Goal: Task Accomplishment & Management: Use online tool/utility

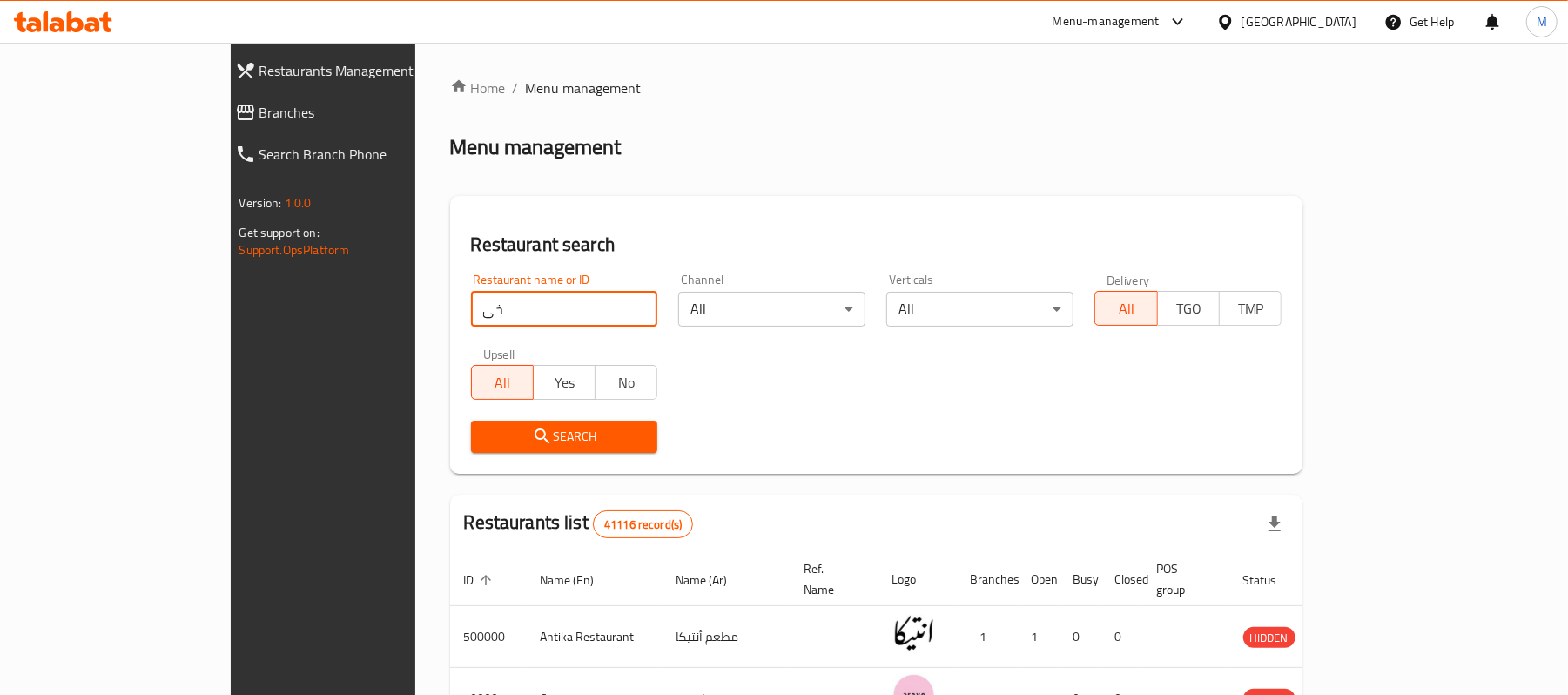
type input "خ"
type input "onda"
click button "Search" at bounding box center [564, 437] width 187 height 32
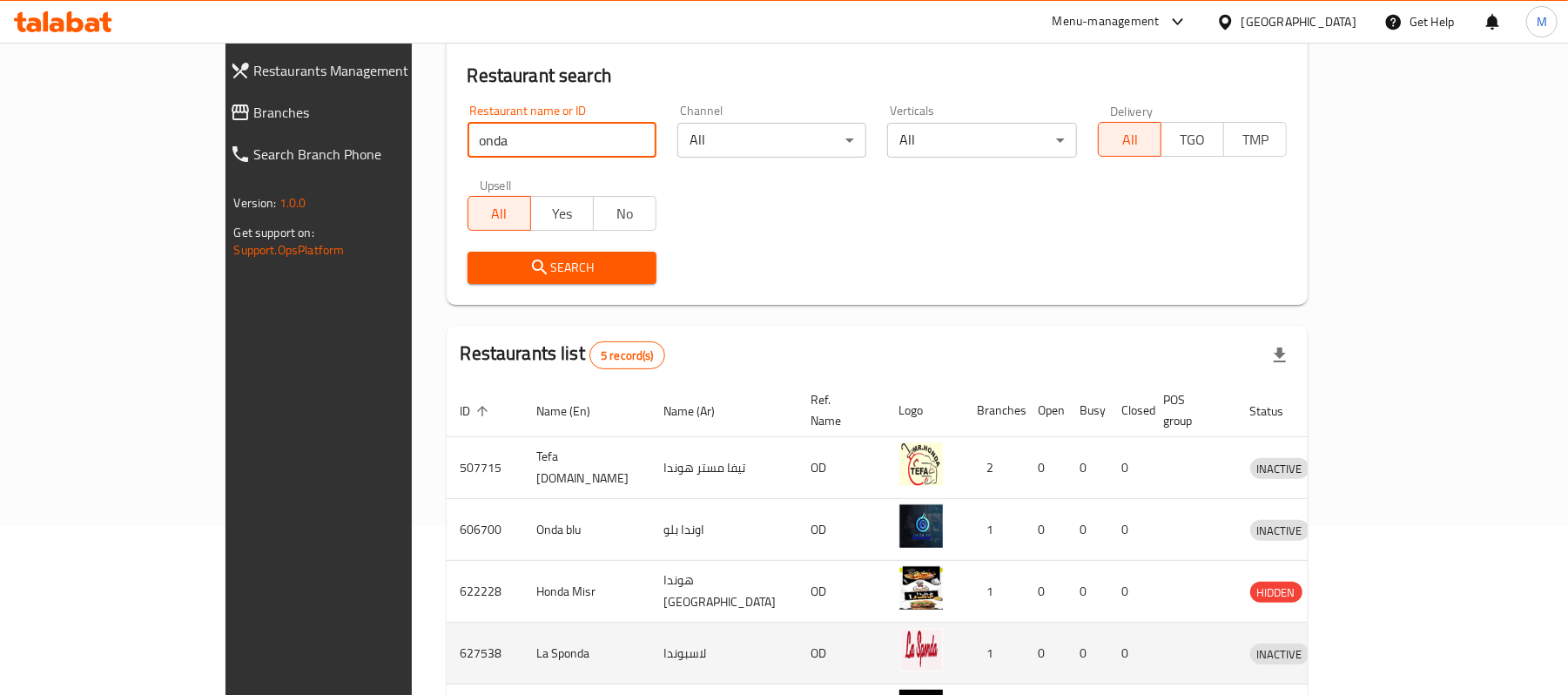
scroll to position [296, 0]
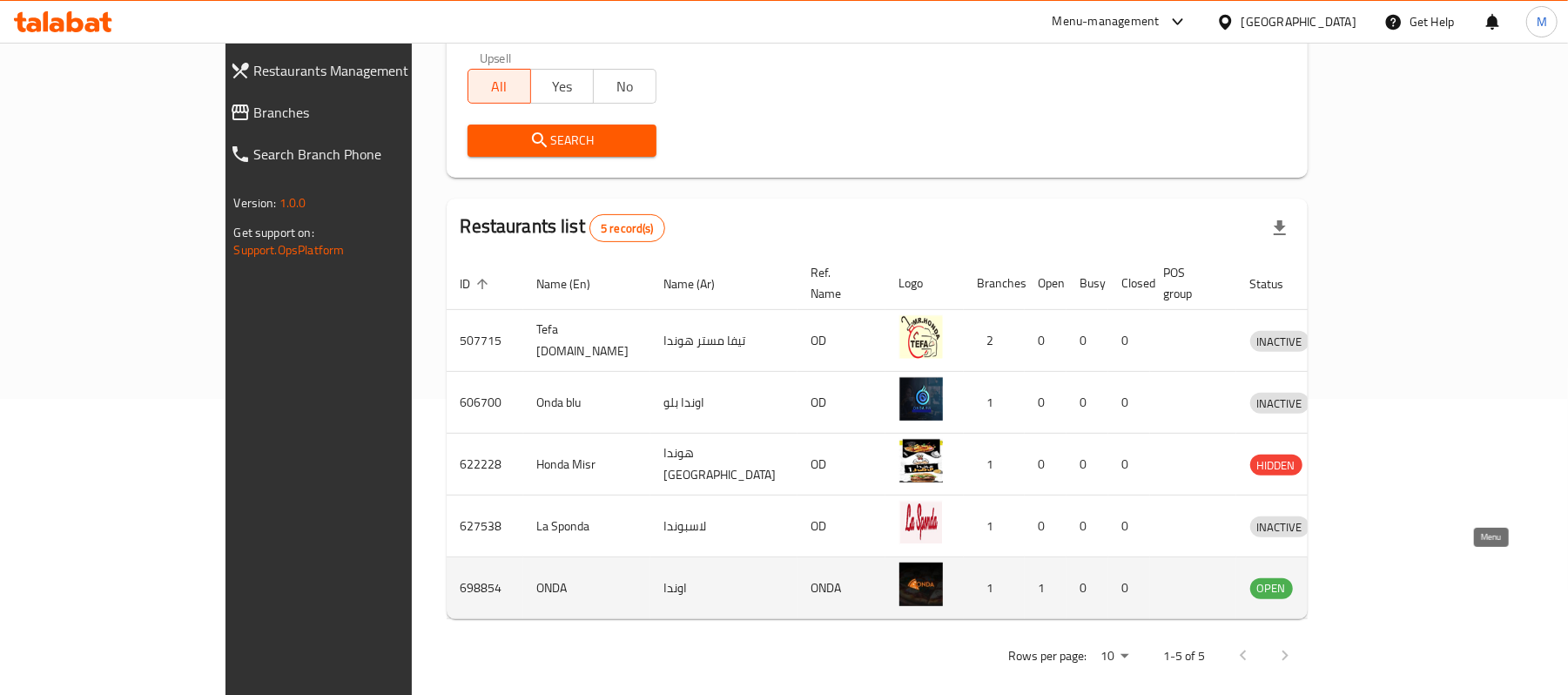
click at [1365, 577] on icon "enhanced table" at bounding box center [1354, 587] width 21 height 21
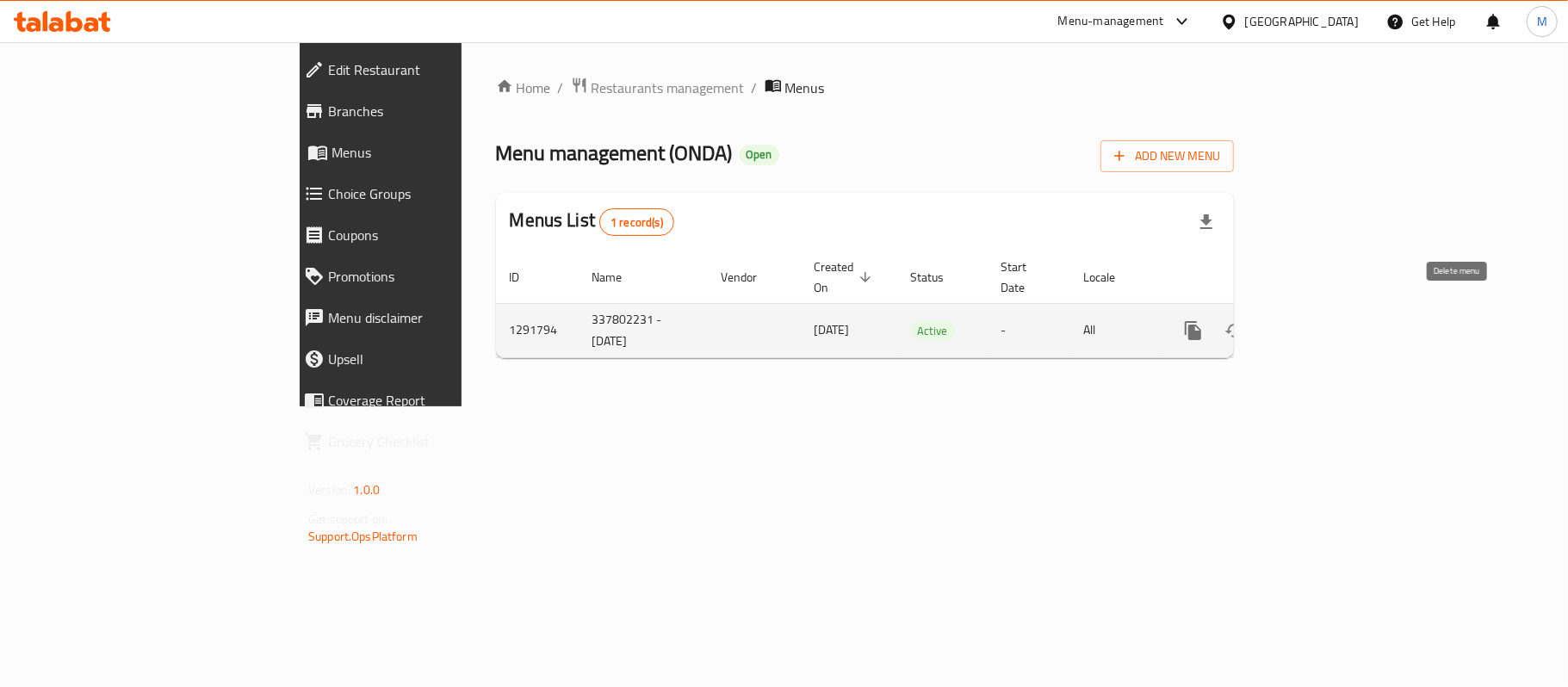
click at [1338, 317] on div "enhanced table" at bounding box center [1255, 331] width 165 height 42
click at [1325, 323] on icon "enhanced table" at bounding box center [1317, 330] width 15 height 15
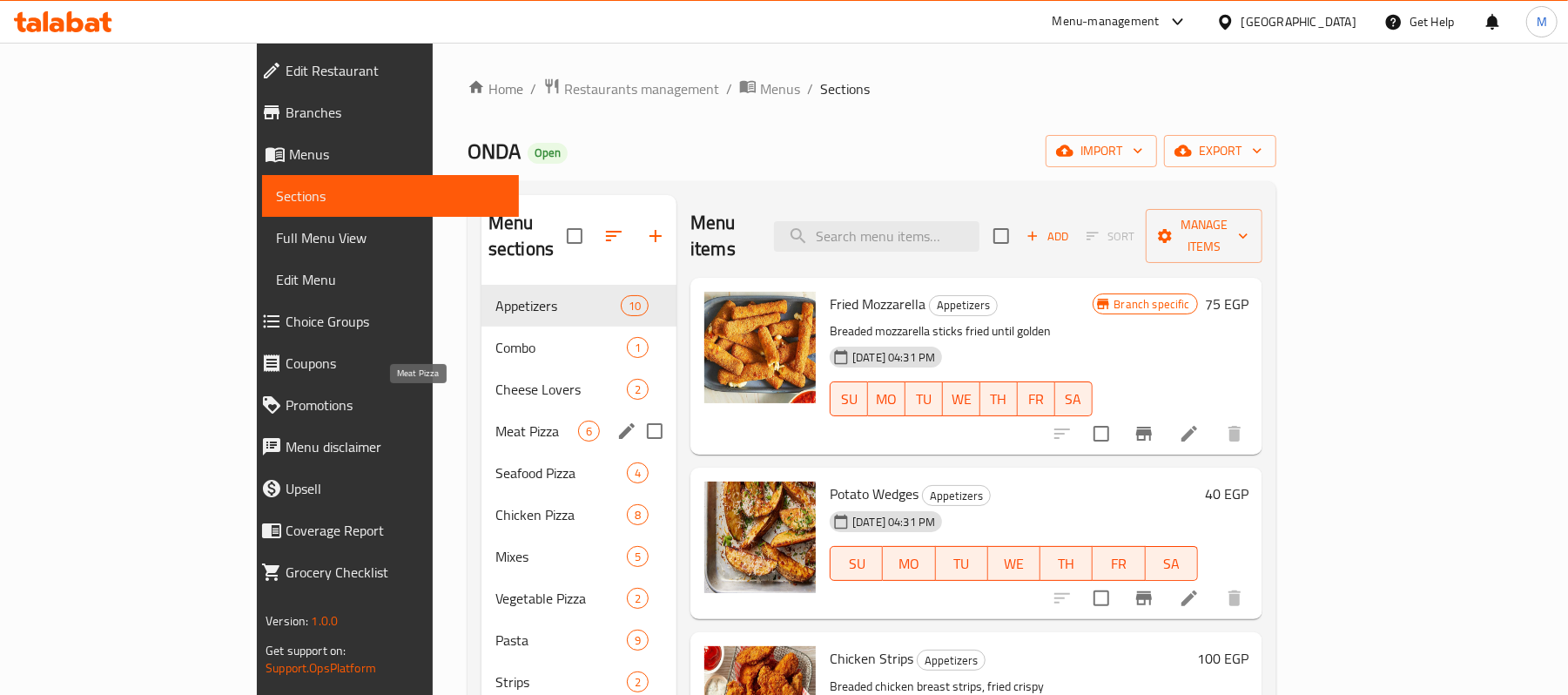
click at [495, 421] on span "Meat Pizza" at bounding box center [536, 431] width 83 height 21
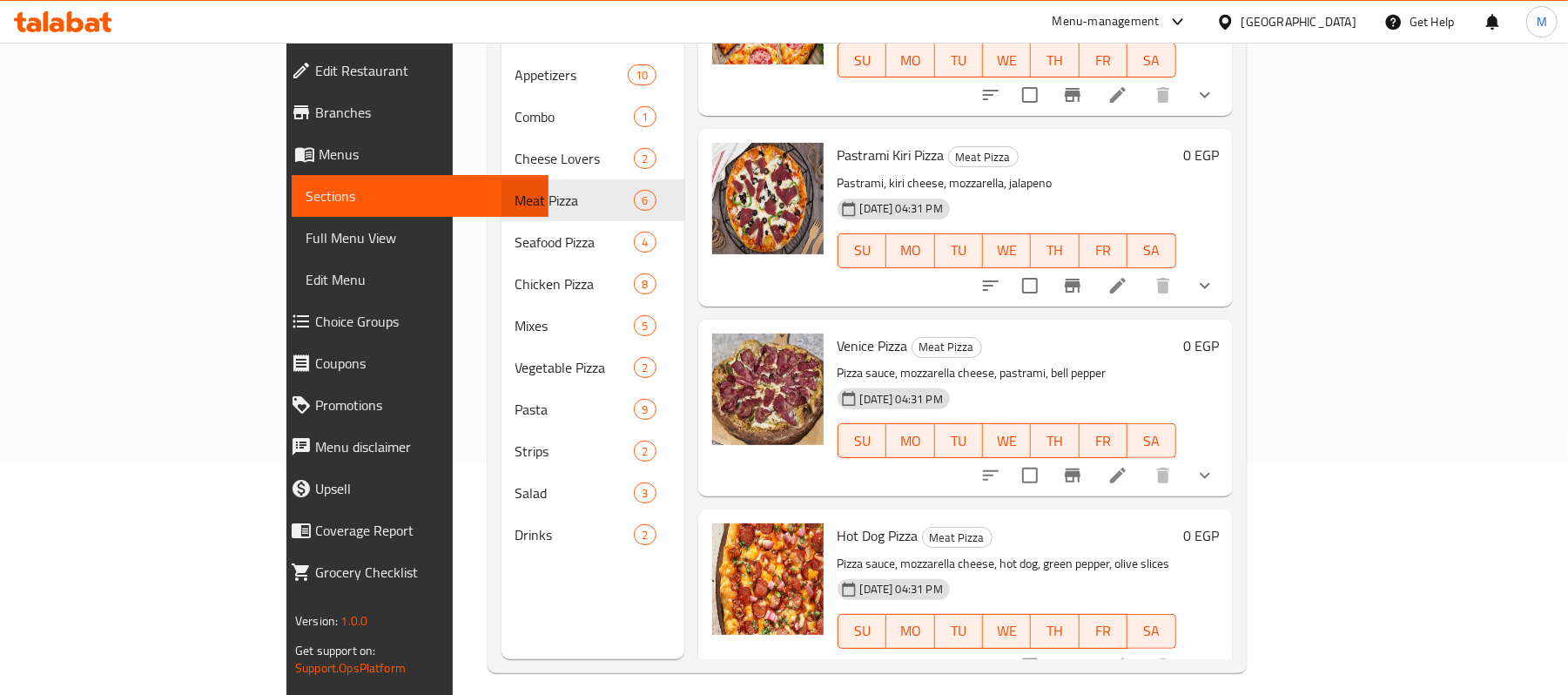
scroll to position [232, 0]
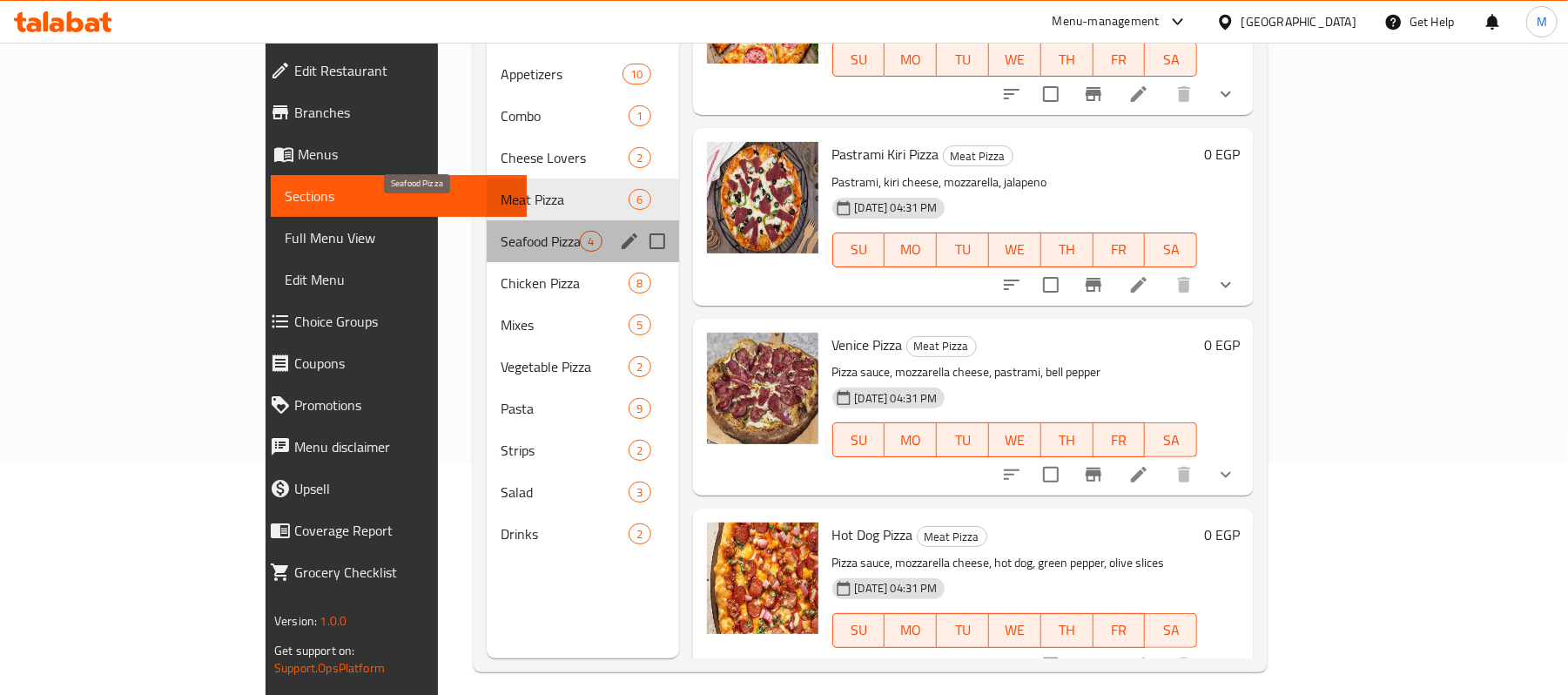
click at [501, 231] on span "Seafood Pizza" at bounding box center [540, 241] width 79 height 21
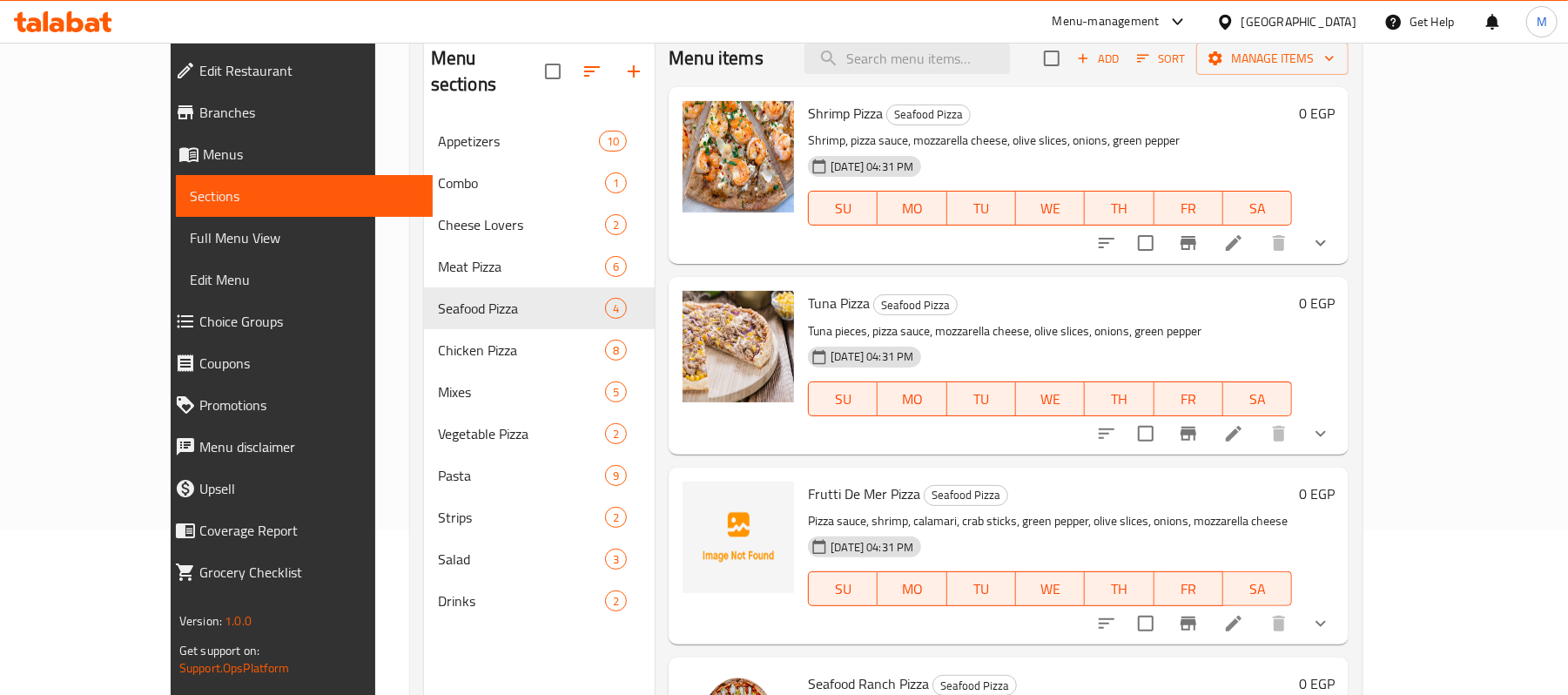
scroll to position [116, 0]
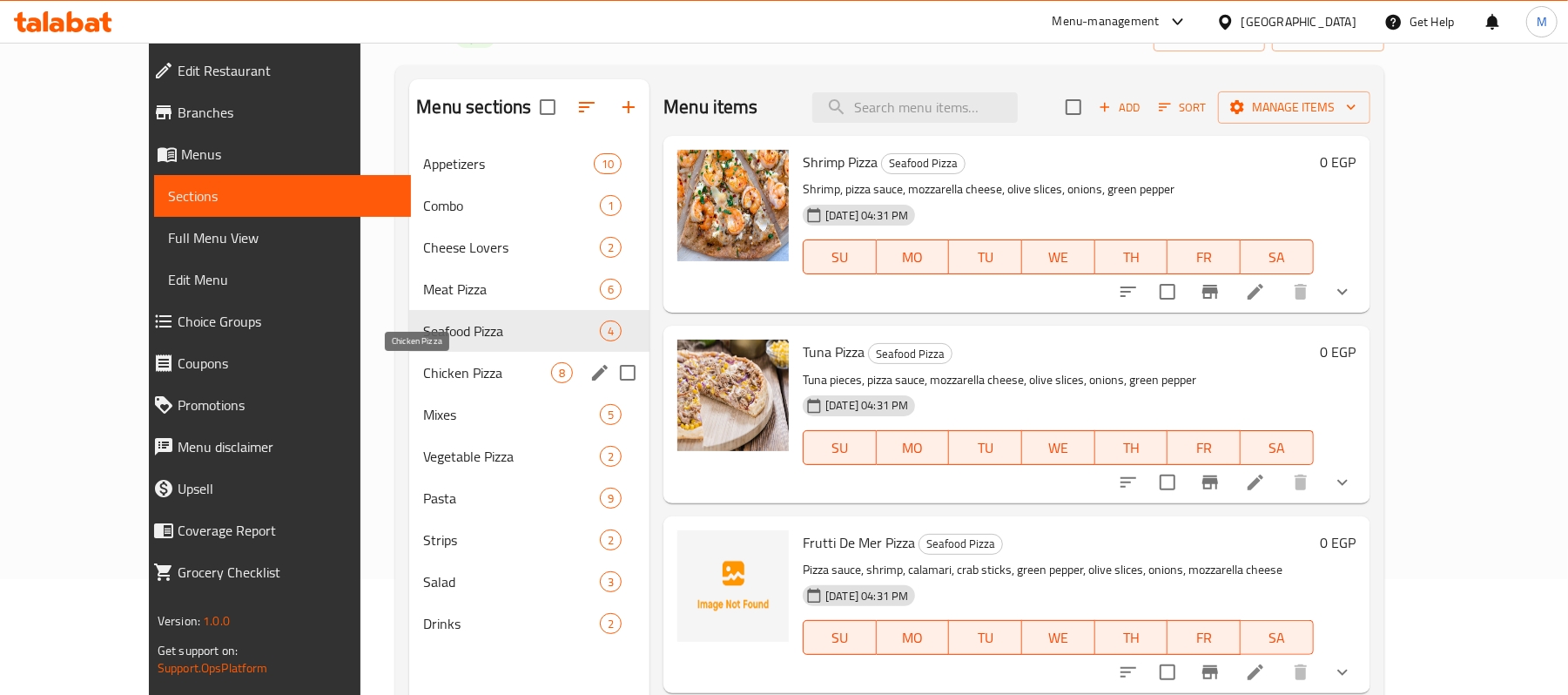
click at [443, 379] on span "Chicken Pizza" at bounding box center [487, 372] width 128 height 21
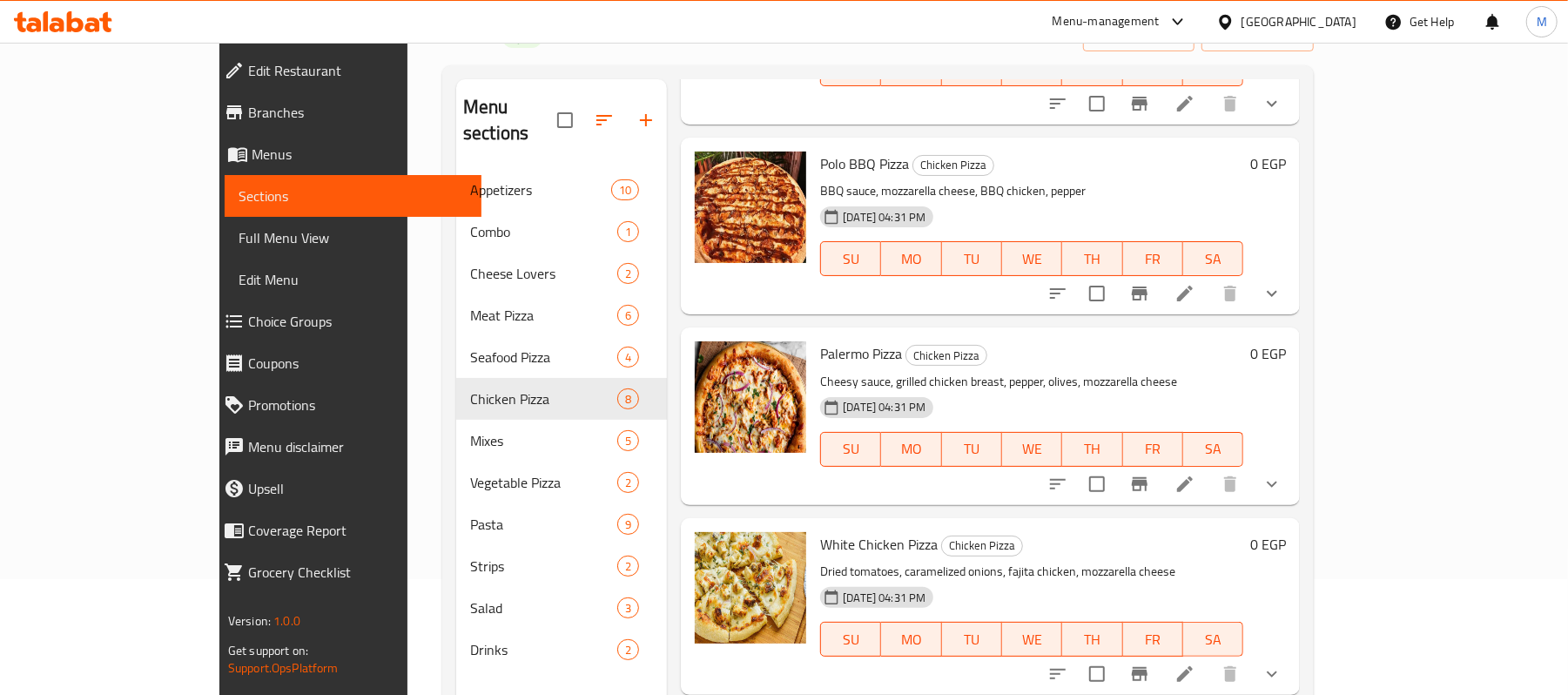
scroll to position [869, 0]
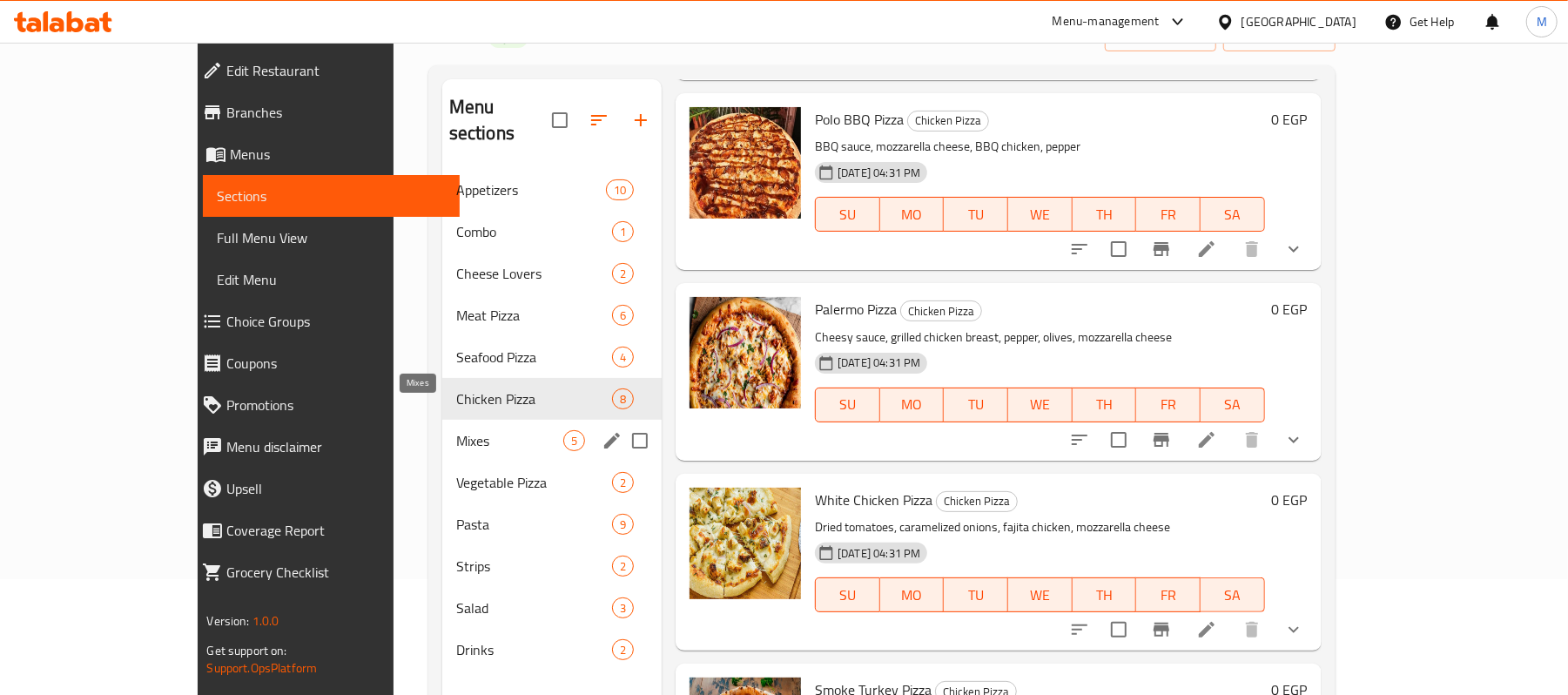
click at [456, 431] on span "Mixes" at bounding box center [509, 441] width 107 height 21
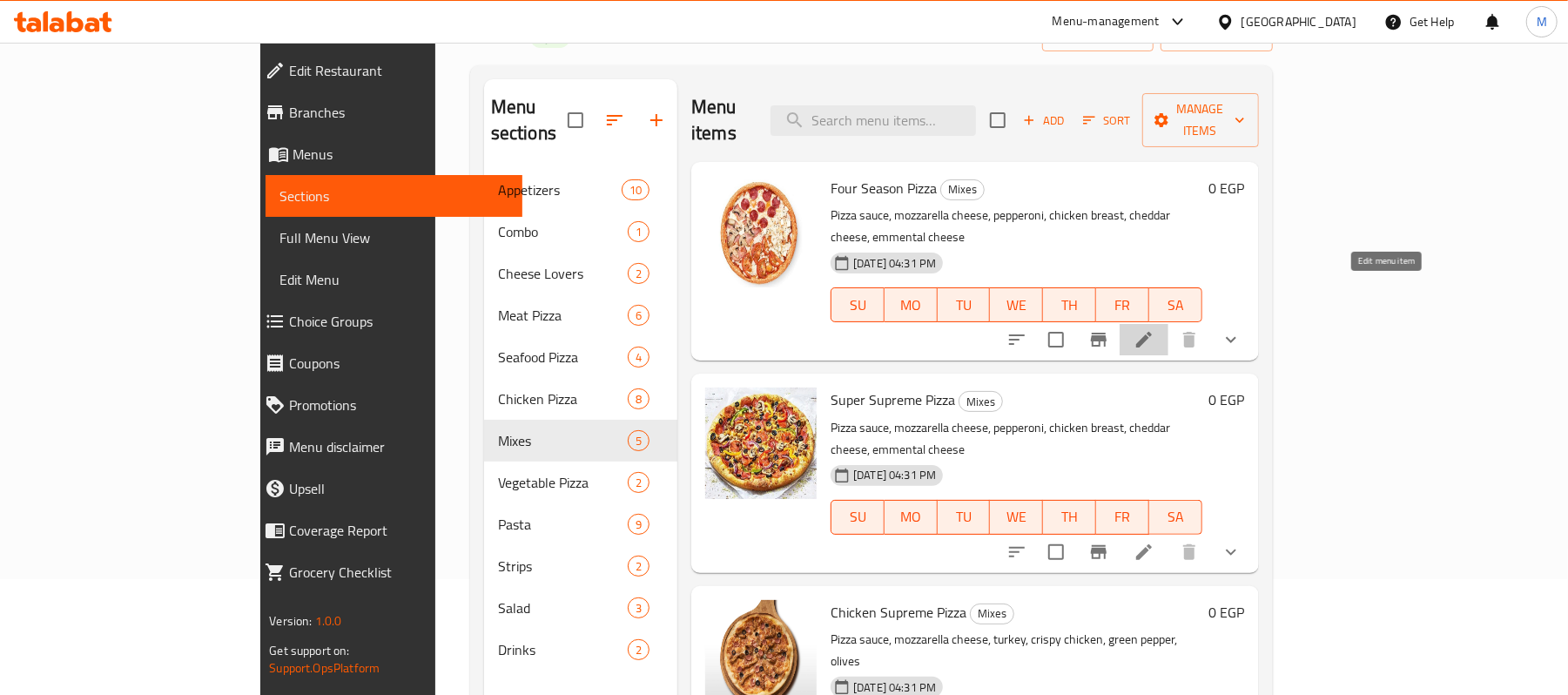
click at [1155, 329] on icon at bounding box center [1144, 339] width 21 height 21
